Goal: Find contact information: Find contact information

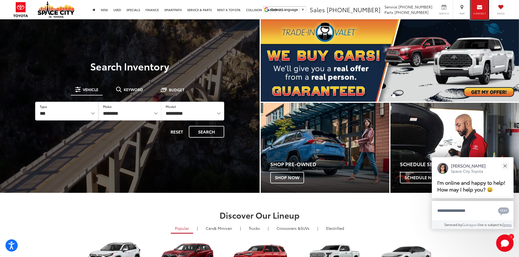
click at [479, 10] on div "Contact" at bounding box center [479, 9] width 18 height 19
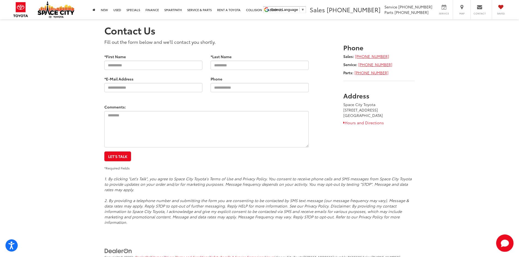
scroll to position [19, 0]
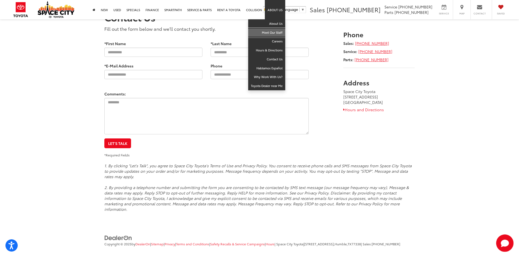
click at [277, 31] on link "Meet Our Staff" at bounding box center [266, 32] width 37 height 9
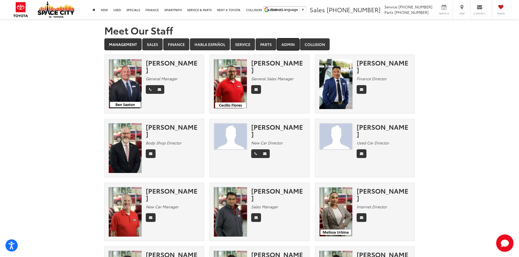
click at [288, 44] on link "Admin" at bounding box center [288, 44] width 23 height 12
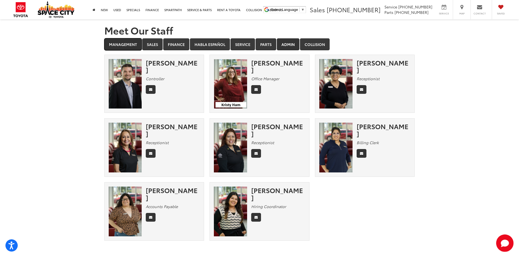
click at [127, 46] on link "Management" at bounding box center [122, 44] width 37 height 12
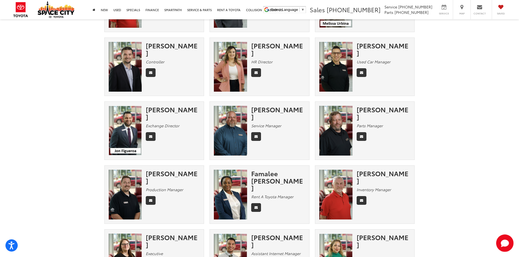
scroll to position [210, 0]
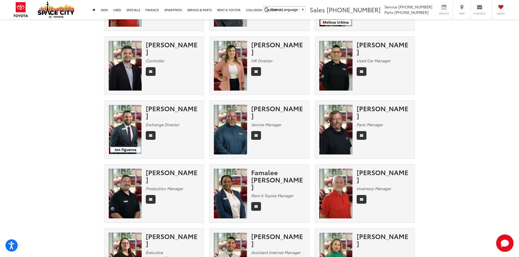
click at [242, 115] on img at bounding box center [230, 130] width 33 height 50
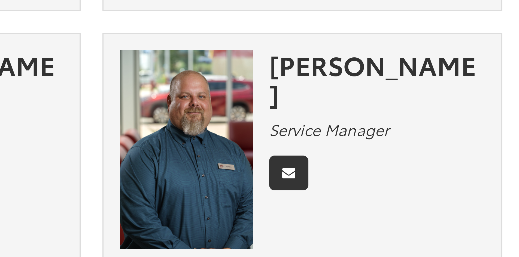
drag, startPoint x: 233, startPoint y: 94, endPoint x: 250, endPoint y: 96, distance: 16.5
click at [250, 96] on div "Olivia Ellenberger HR Director" at bounding box center [259, 68] width 105 height 64
